Goal: Information Seeking & Learning: Find specific fact

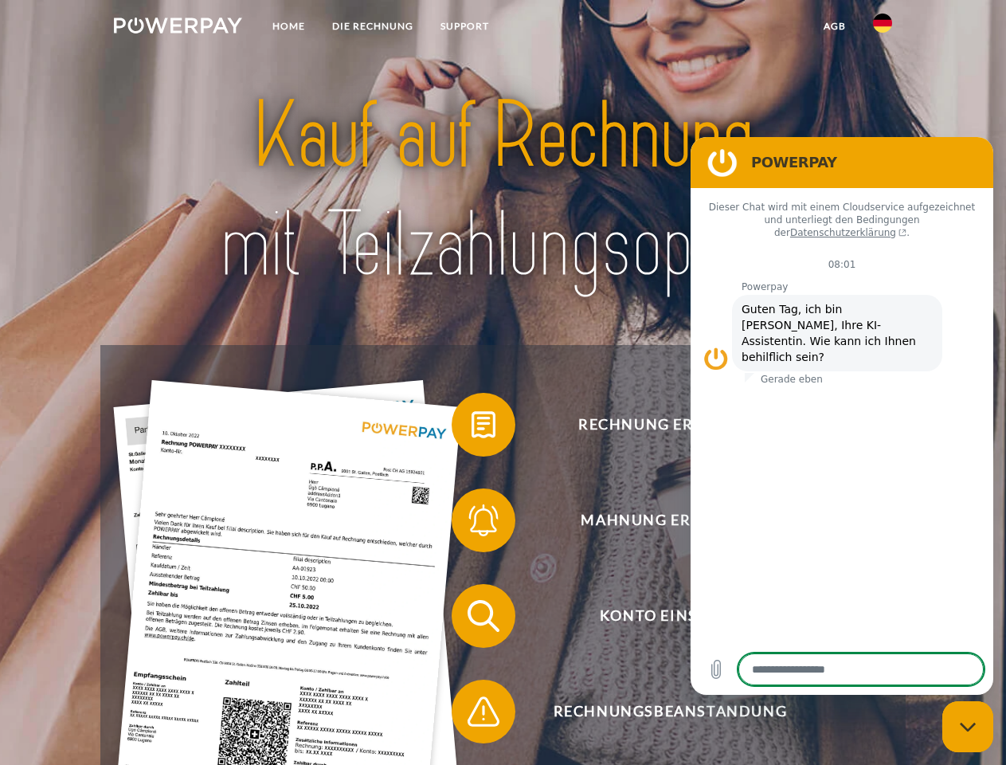
click at [178, 28] on img at bounding box center [178, 26] width 128 height 16
click at [883, 28] on img at bounding box center [882, 23] width 19 height 19
click at [834, 26] on link "agb" at bounding box center [834, 26] width 49 height 29
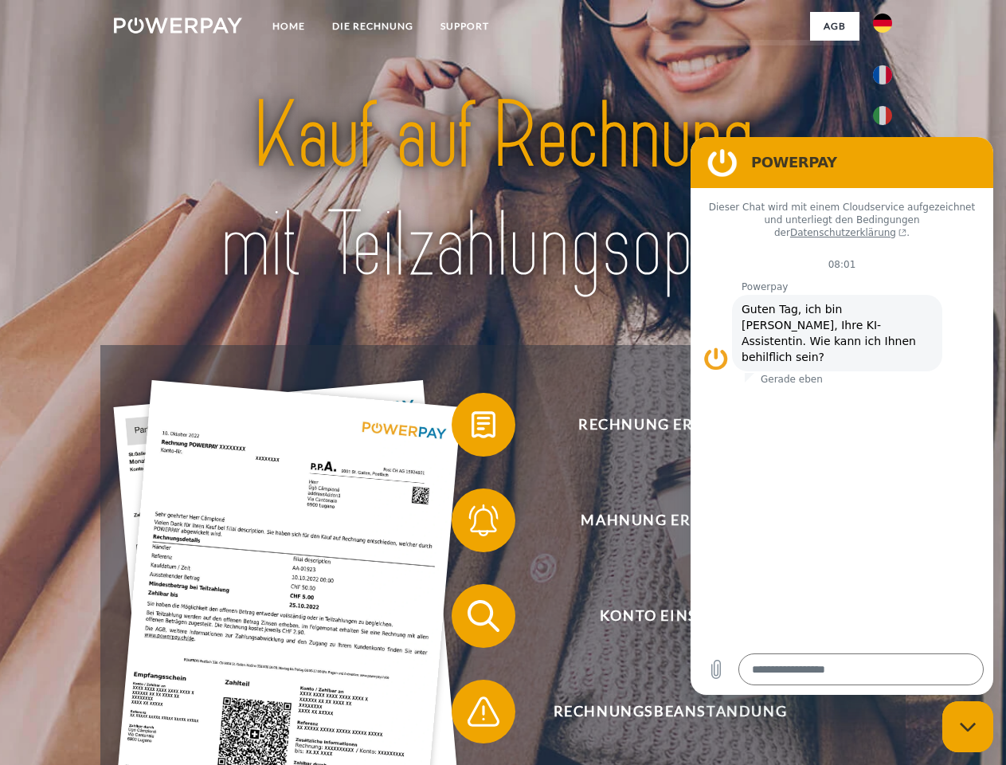
click at [472, 428] on span at bounding box center [460, 425] width 80 height 80
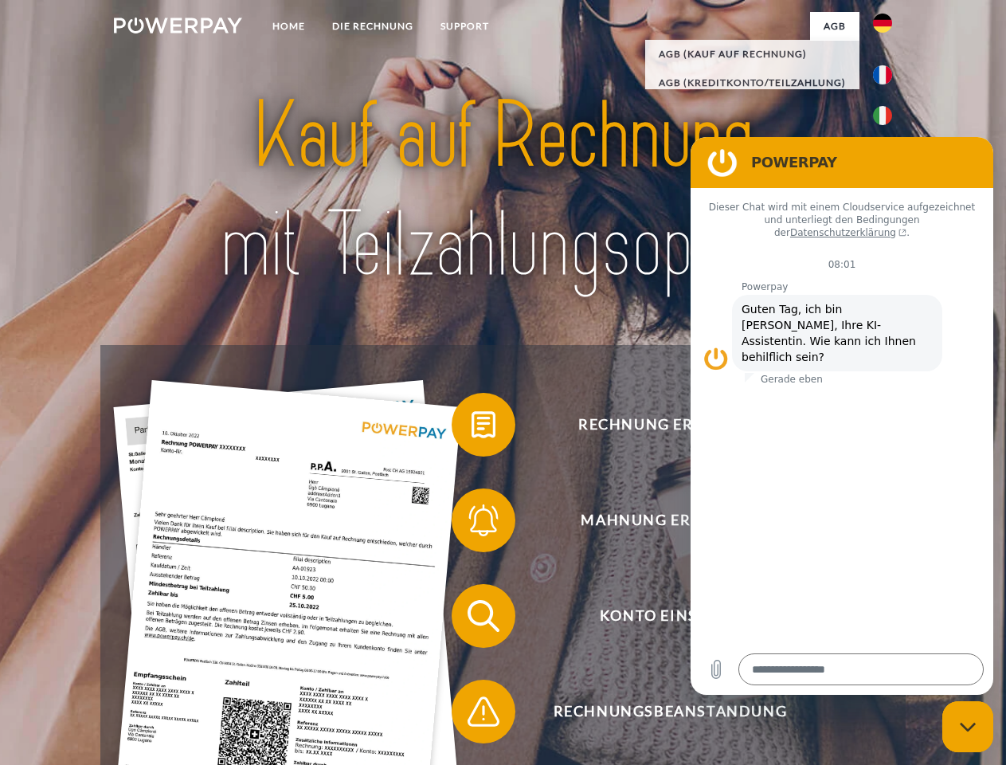
click at [472, 523] on span at bounding box center [460, 520] width 80 height 80
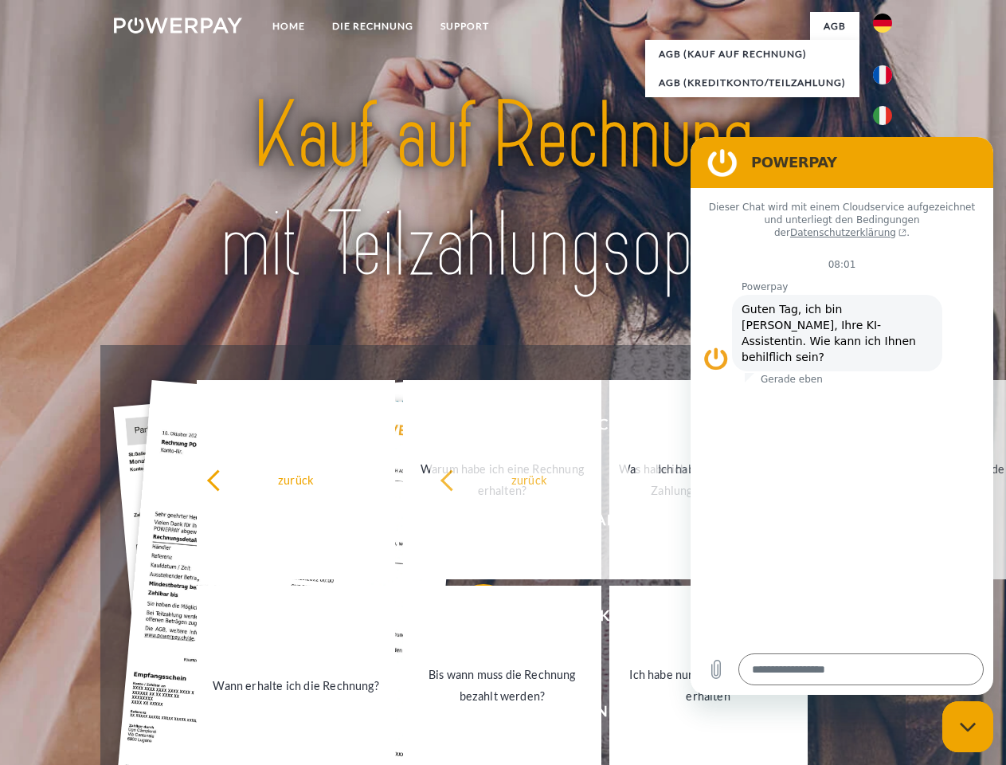
click at [472, 619] on link "Bis wann muss die Rechnung bezahlt werden?" at bounding box center [502, 684] width 198 height 199
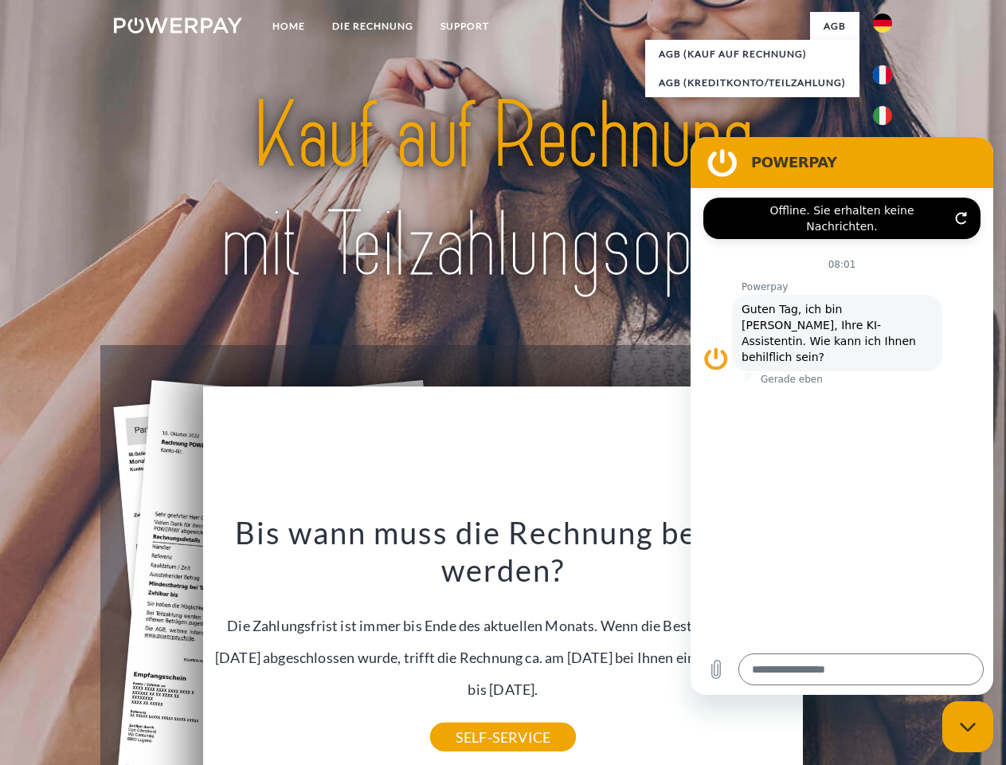
click at [472, 715] on div "Bis wann muss die Rechnung bezahlt werden? Die Zahlungsfrist ist immer bis Ende…" at bounding box center [504, 625] width 582 height 224
click at [968, 726] on icon "Messaging-Fenster schließen" at bounding box center [968, 727] width 17 height 10
type textarea "*"
